Goal: Task Accomplishment & Management: Manage account settings

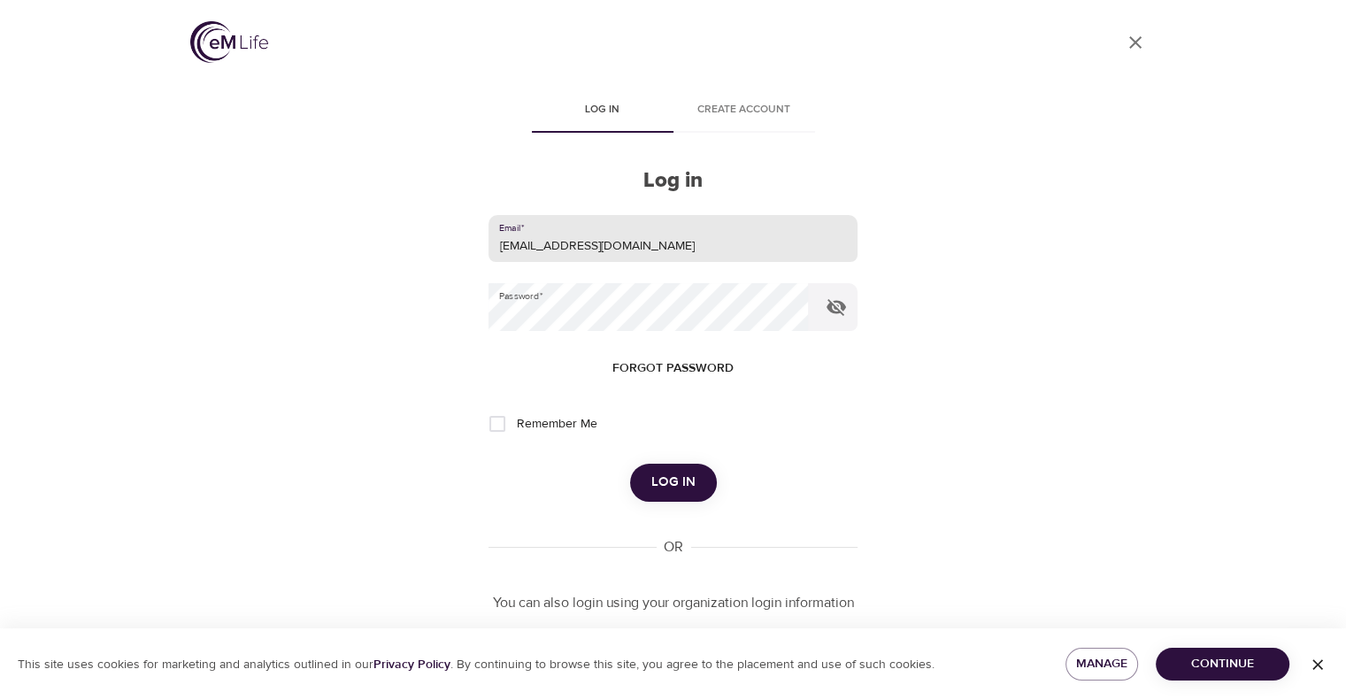
drag, startPoint x: 631, startPoint y: 253, endPoint x: 392, endPoint y: 229, distance: 240.2
click at [392, 227] on div "User Profile Log in Create account Log in Email   * leclercs@aetna.com Password…" at bounding box center [673, 350] width 1009 height 700
type input "whispersll@cox.net"
click at [429, 314] on div "User Profile Log in Create account Log in Email   * whispersll@cox.net Password…" at bounding box center [673, 350] width 1009 height 700
click at [630, 464] on button "Log in" at bounding box center [673, 482] width 87 height 37
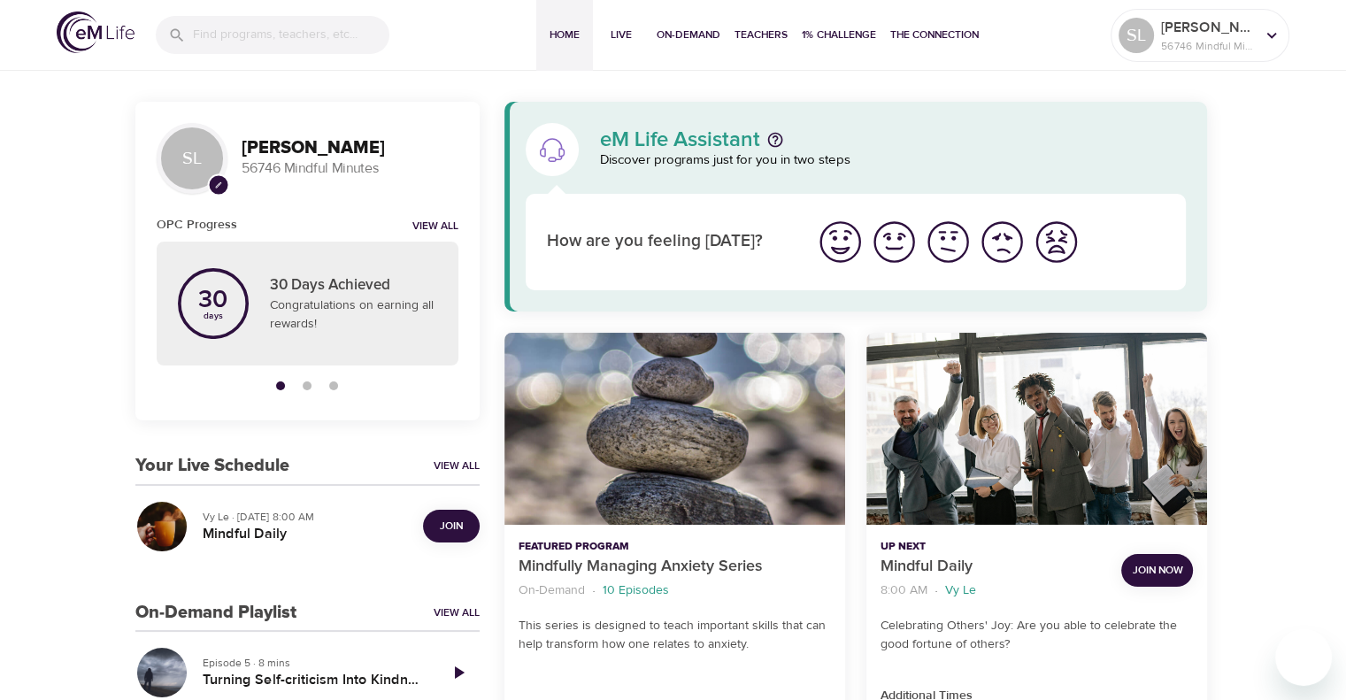
click at [453, 528] on span "Join" at bounding box center [451, 526] width 23 height 19
